Goal: Information Seeking & Learning: Learn about a topic

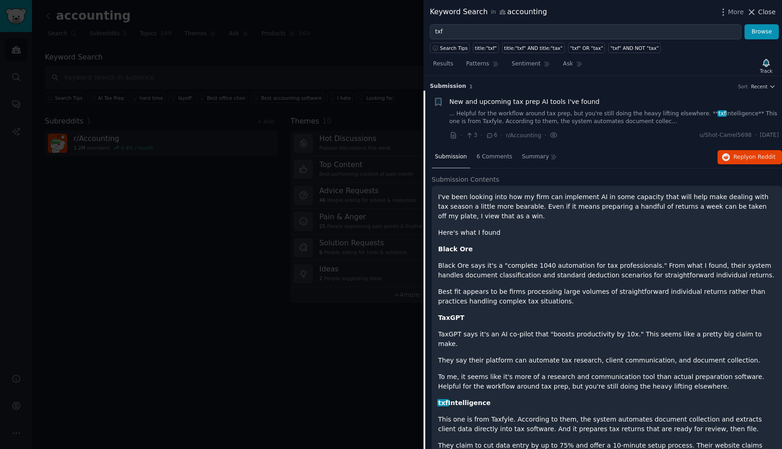
click at [766, 11] on span "Close" at bounding box center [767, 12] width 17 height 10
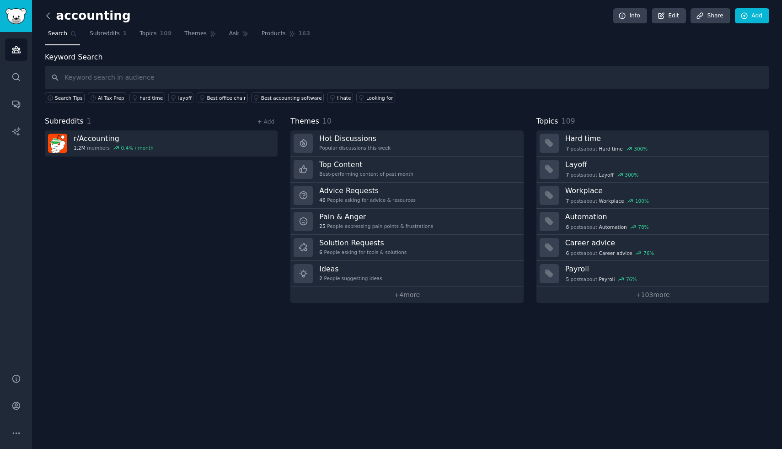
click at [49, 11] on icon at bounding box center [48, 16] width 10 height 10
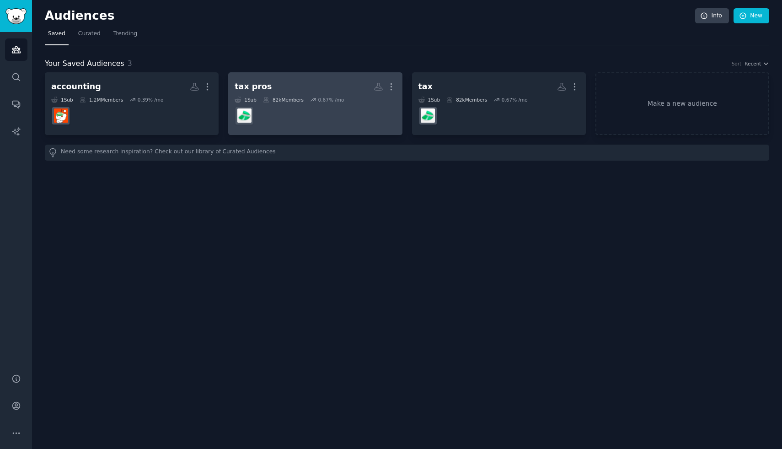
click at [317, 79] on h2 "tax pros More" at bounding box center [315, 87] width 161 height 16
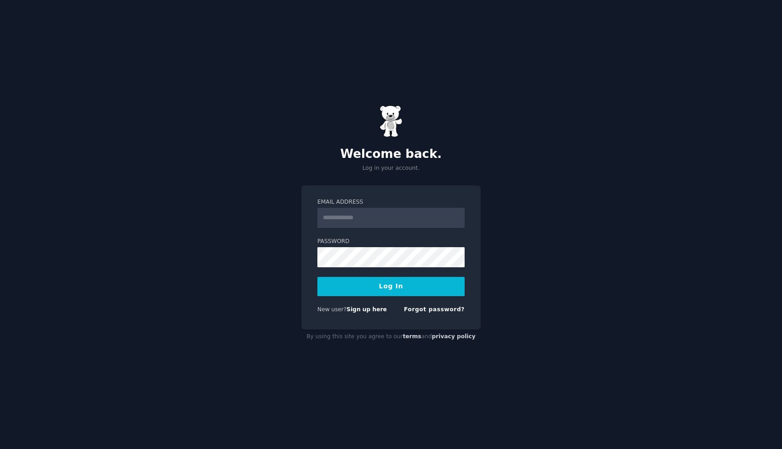
click at [398, 223] on input "Email Address" at bounding box center [391, 218] width 147 height 20
click at [0, 448] on com-1password-button at bounding box center [0, 449] width 0 height 0
click at [355, 220] on input "Email Address" at bounding box center [391, 218] width 147 height 20
type input "**********"
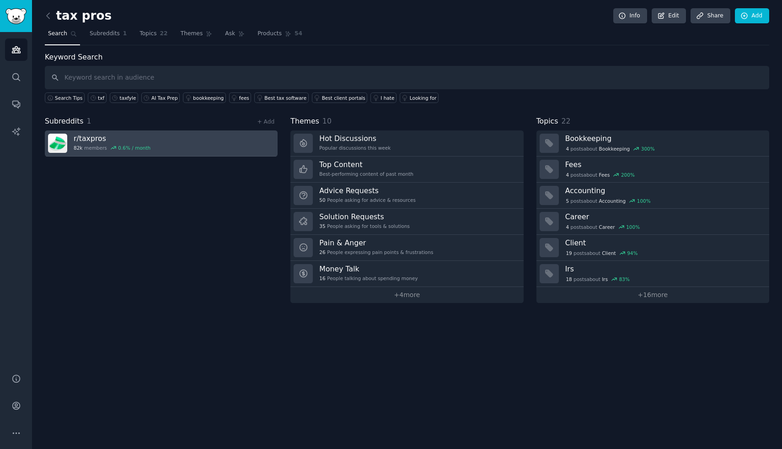
click at [119, 135] on h3 "r/ taxpros" at bounding box center [112, 139] width 77 height 10
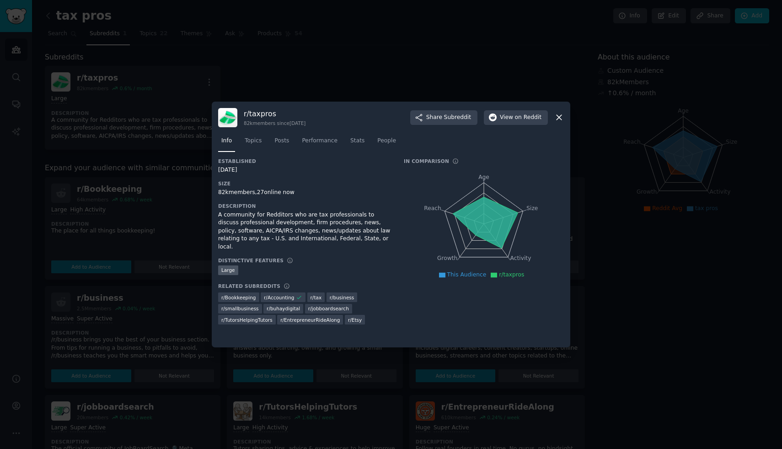
click at [306, 125] on div "82k members since [DATE]" at bounding box center [275, 123] width 62 height 6
click at [259, 137] on span "Topics" at bounding box center [253, 141] width 17 height 8
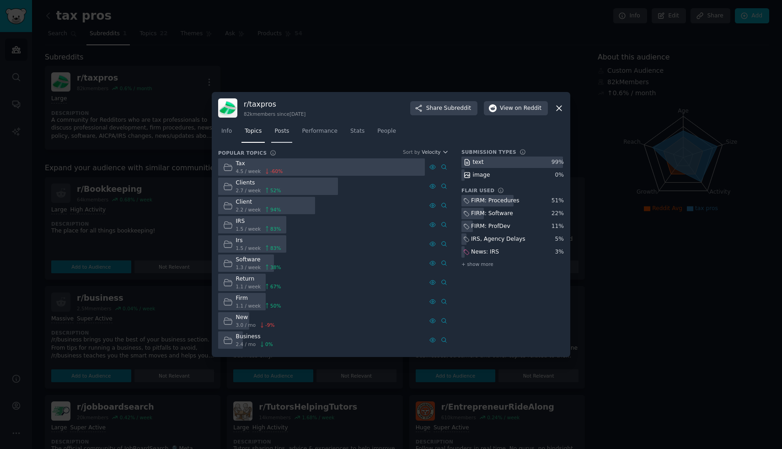
click at [285, 134] on span "Posts" at bounding box center [282, 131] width 15 height 8
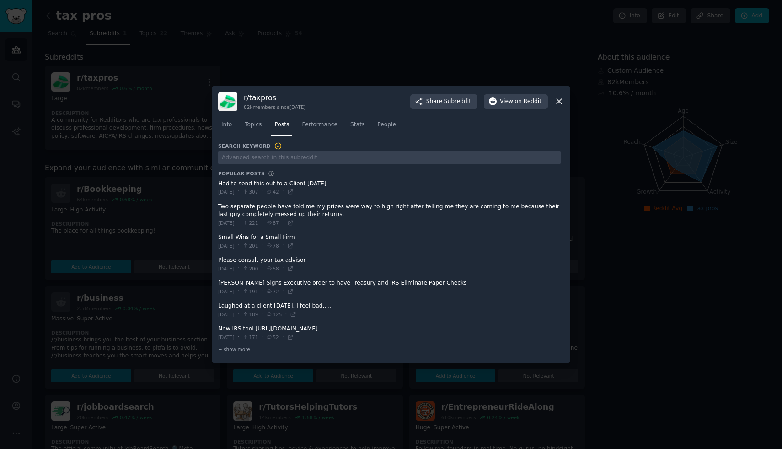
click at [340, 56] on div at bounding box center [391, 224] width 782 height 449
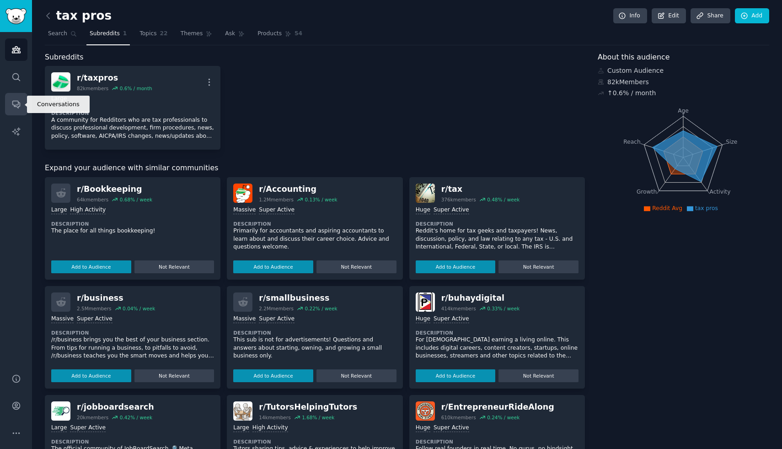
click at [15, 99] on icon "Sidebar" at bounding box center [16, 104] width 10 height 10
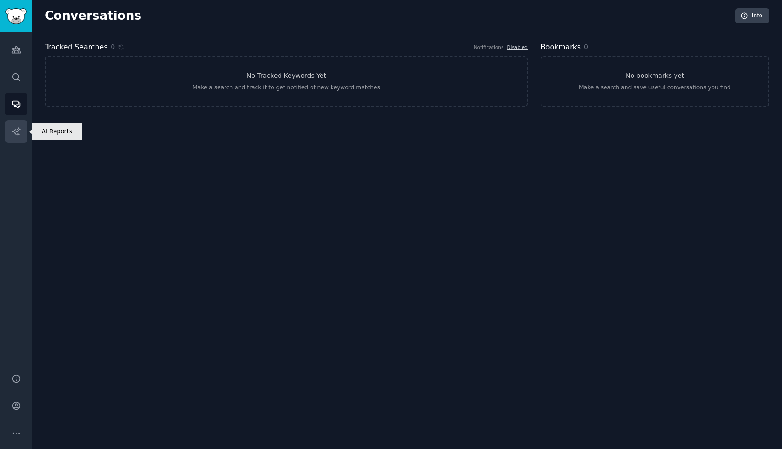
click at [18, 128] on icon "Sidebar" at bounding box center [16, 131] width 8 height 8
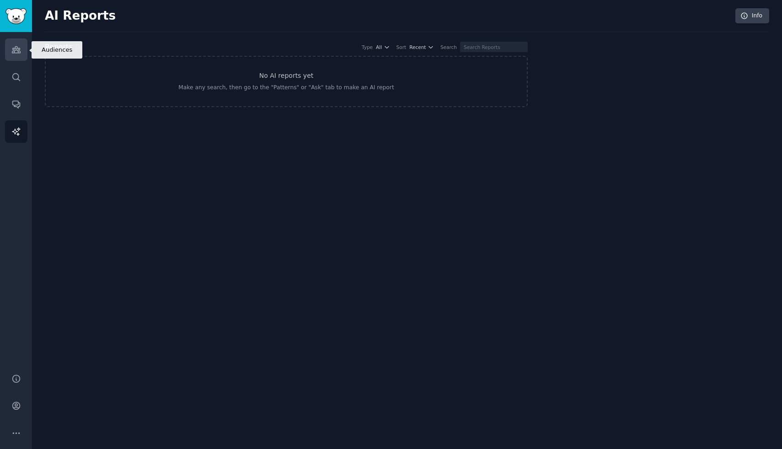
click at [15, 55] on link "Audiences" at bounding box center [16, 49] width 22 height 22
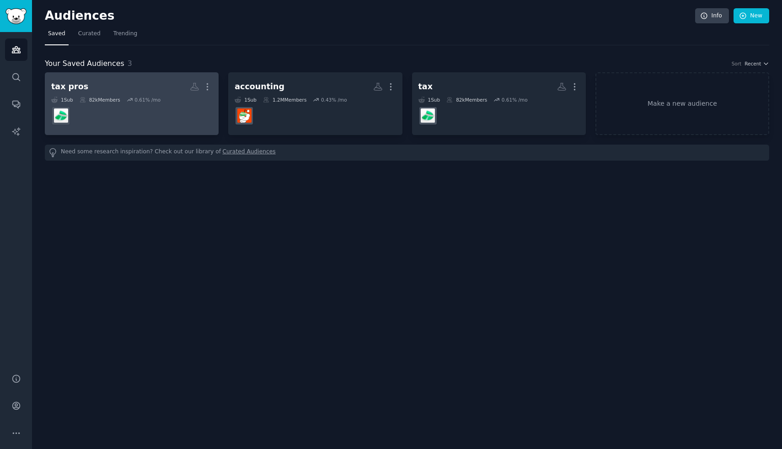
click at [163, 92] on h2 "tax pros Custom Audience More" at bounding box center [131, 87] width 161 height 16
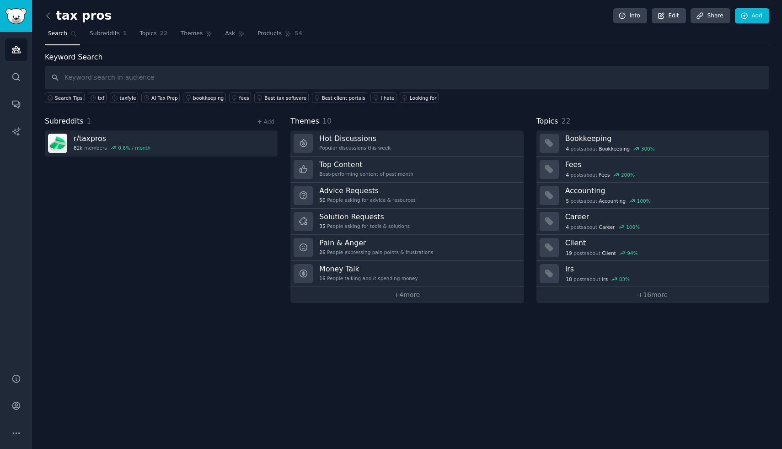
click at [354, 80] on input "text" at bounding box center [407, 77] width 725 height 23
type input "ai"
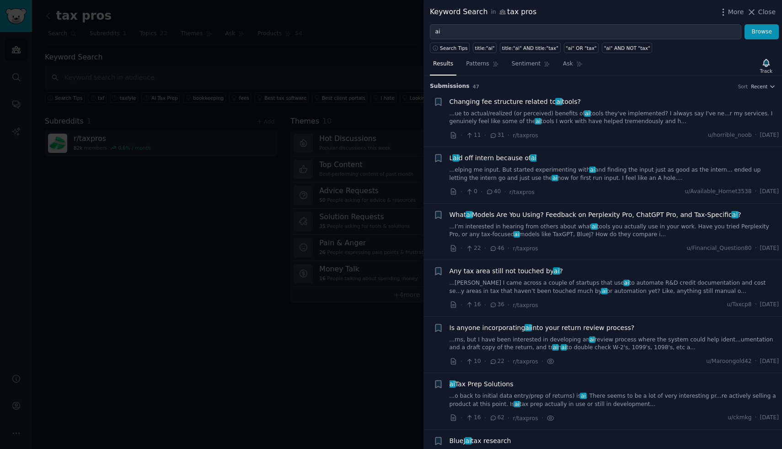
click at [624, 117] on link "...ue to actual/realized (or perceived) benefits of ai tools they've implemente…" at bounding box center [615, 118] width 330 height 16
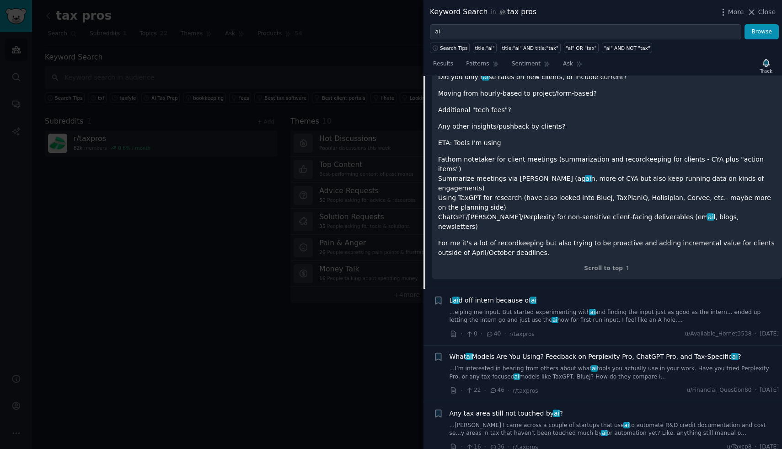
scroll to position [200, 0]
